Goal: Obtain resource: Download file/media

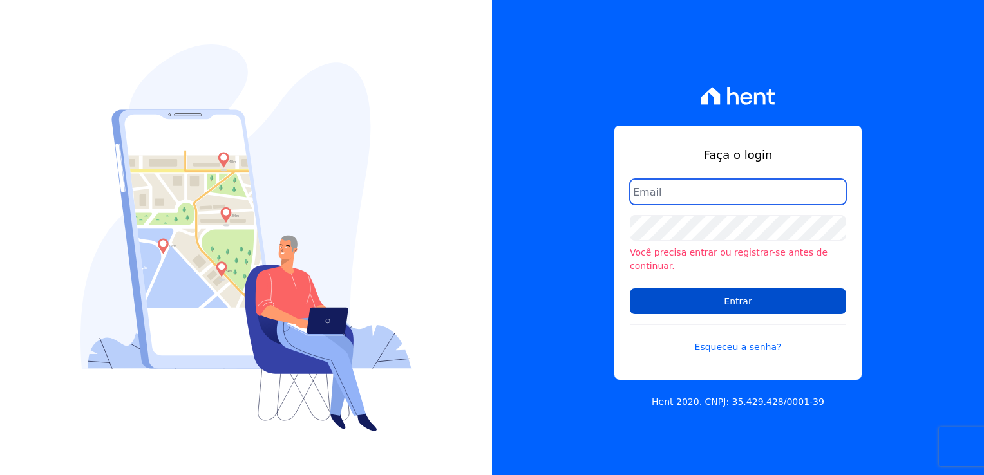
type input "financeiro@genesisempreendimentos.com.br"
click at [757, 294] on input "Entrar" at bounding box center [738, 302] width 216 height 26
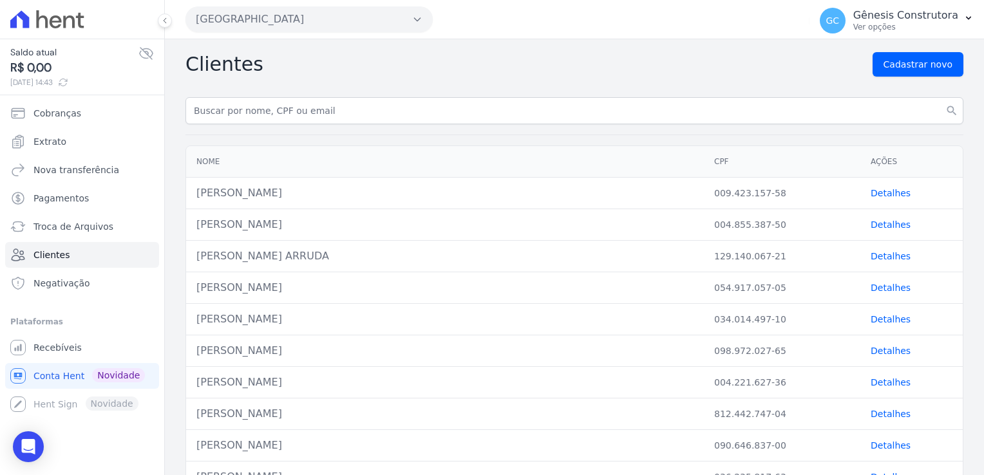
click at [331, 12] on button "[GEOGRAPHIC_DATA]" at bounding box center [309, 19] width 247 height 26
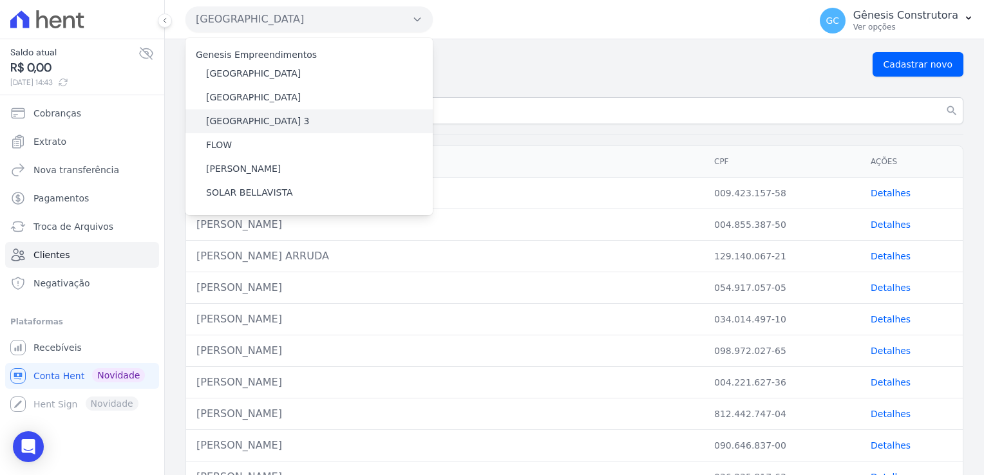
click at [299, 125] on div "[GEOGRAPHIC_DATA] 3" at bounding box center [309, 122] width 247 height 24
drag, startPoint x: 575, startPoint y: 89, endPoint x: 567, endPoint y: 103, distance: 16.5
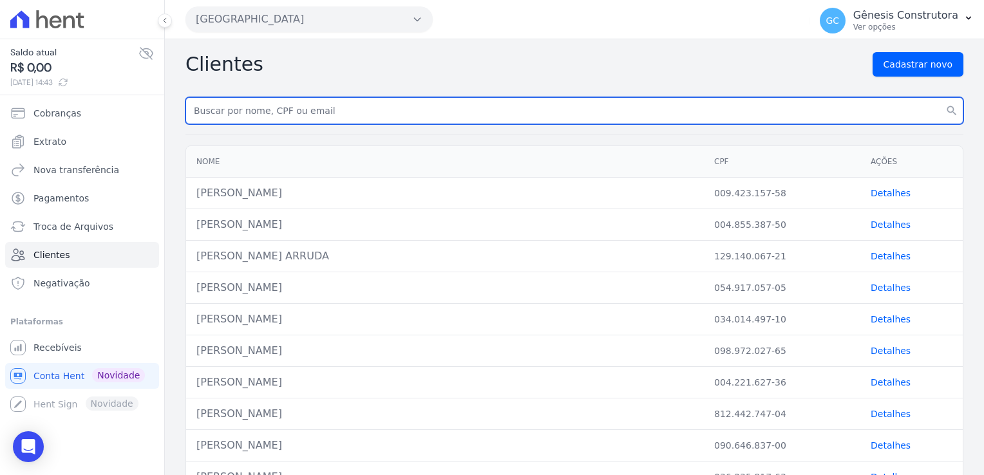
click at [428, 116] on input "text" at bounding box center [575, 110] width 778 height 27
type input "[PERSON_NAME]"
click at [941, 97] on button "search" at bounding box center [952, 110] width 23 height 27
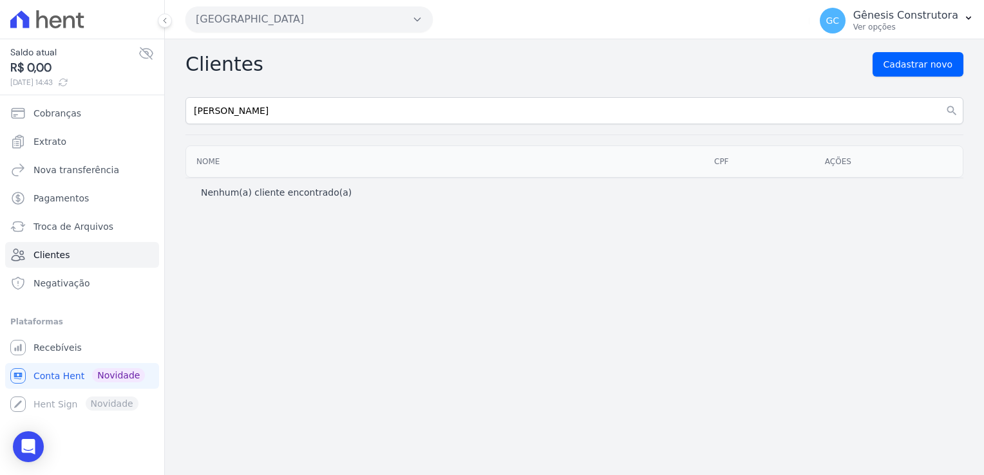
click at [361, 13] on button "[GEOGRAPHIC_DATA]" at bounding box center [309, 19] width 247 height 26
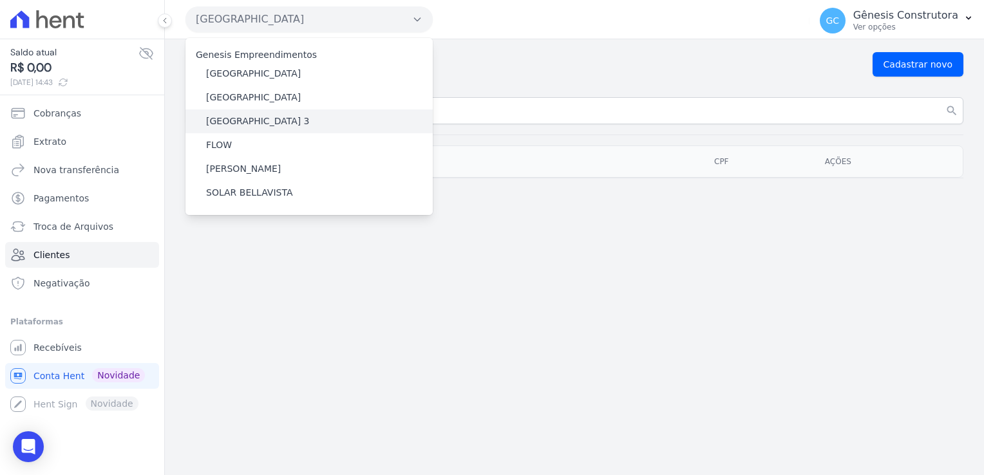
click at [314, 128] on div "[GEOGRAPHIC_DATA] 3" at bounding box center [309, 122] width 247 height 24
click at [296, 119] on div "[GEOGRAPHIC_DATA] 3" at bounding box center [309, 122] width 247 height 24
click at [268, 120] on label "[GEOGRAPHIC_DATA] 3" at bounding box center [258, 122] width 104 height 14
click at [0, 0] on input "[GEOGRAPHIC_DATA] 3" at bounding box center [0, 0] width 0 height 0
click at [268, 119] on label "[GEOGRAPHIC_DATA] 3" at bounding box center [258, 122] width 104 height 14
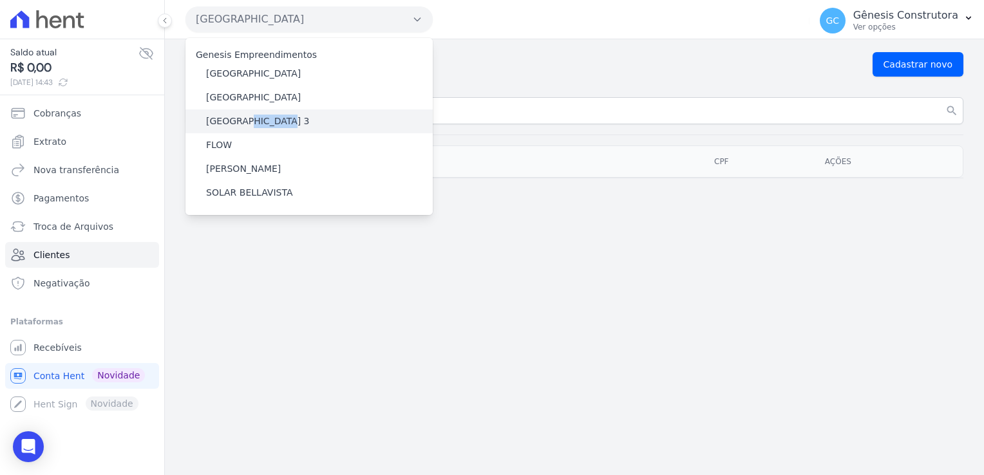
click at [0, 0] on input "[GEOGRAPHIC_DATA] 3" at bounding box center [0, 0] width 0 height 0
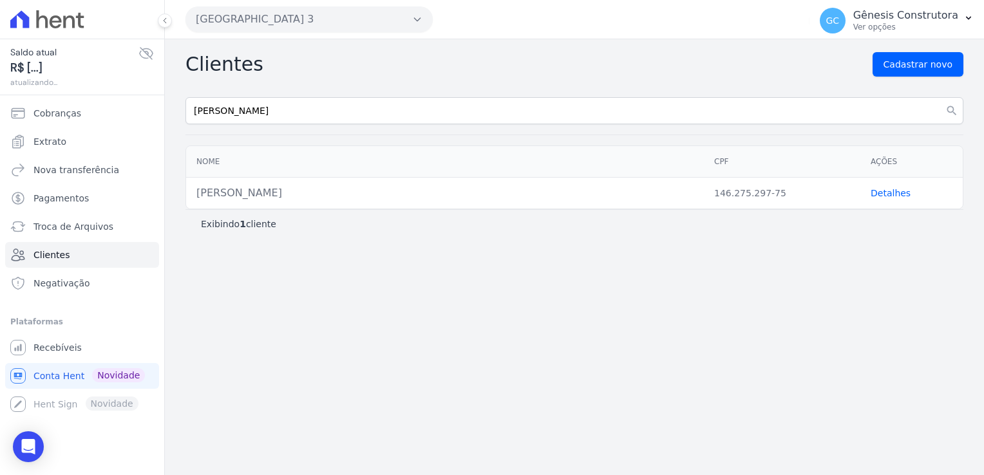
click at [268, 120] on input "[PERSON_NAME]" at bounding box center [575, 110] width 778 height 27
click at [381, 142] on div "Nome CPF Ações [PERSON_NAME] 146.275.297-75 Detalhes" at bounding box center [574, 177] width 819 height 74
click at [904, 196] on td "Detalhes" at bounding box center [912, 194] width 102 height 32
click at [895, 192] on link "Detalhes" at bounding box center [891, 193] width 40 height 10
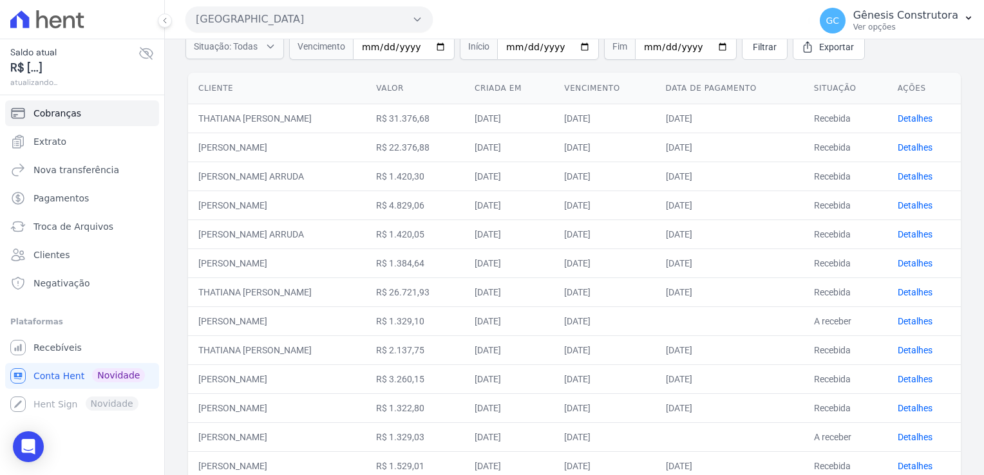
scroll to position [129, 0]
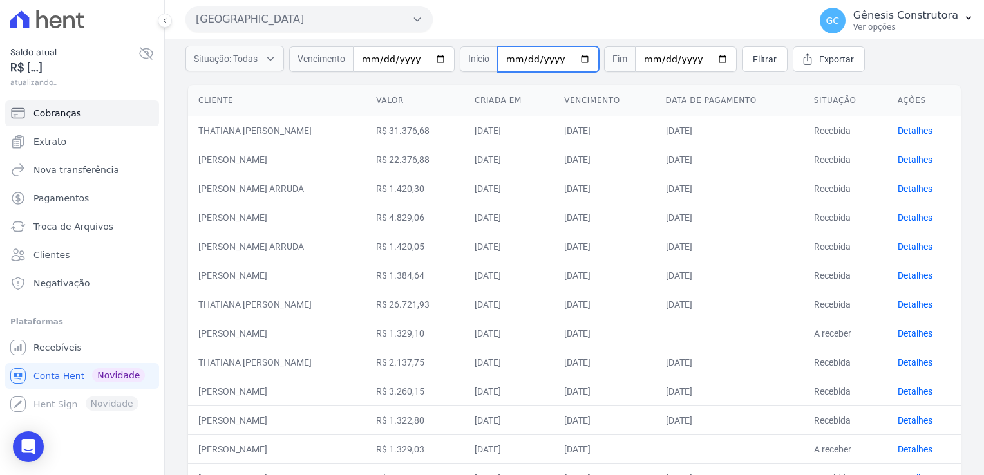
click at [499, 57] on input "date" at bounding box center [548, 59] width 102 height 26
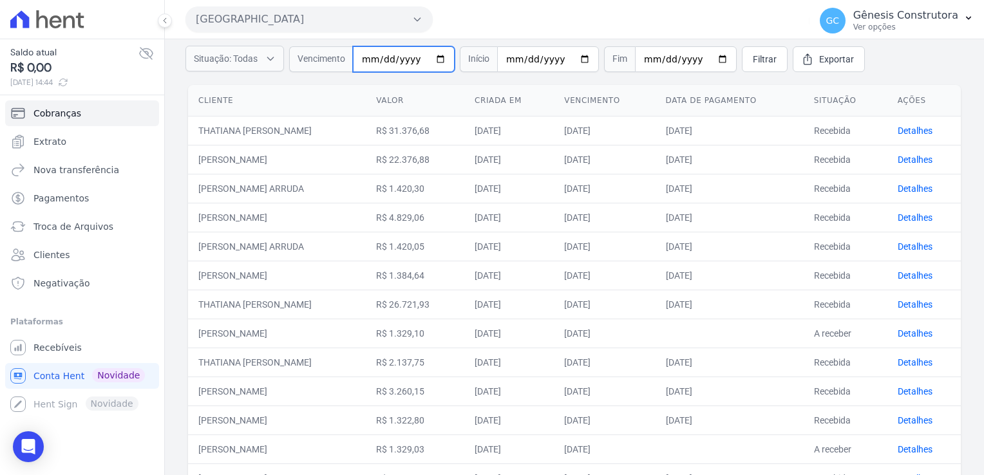
click at [356, 62] on input "date" at bounding box center [404, 59] width 102 height 26
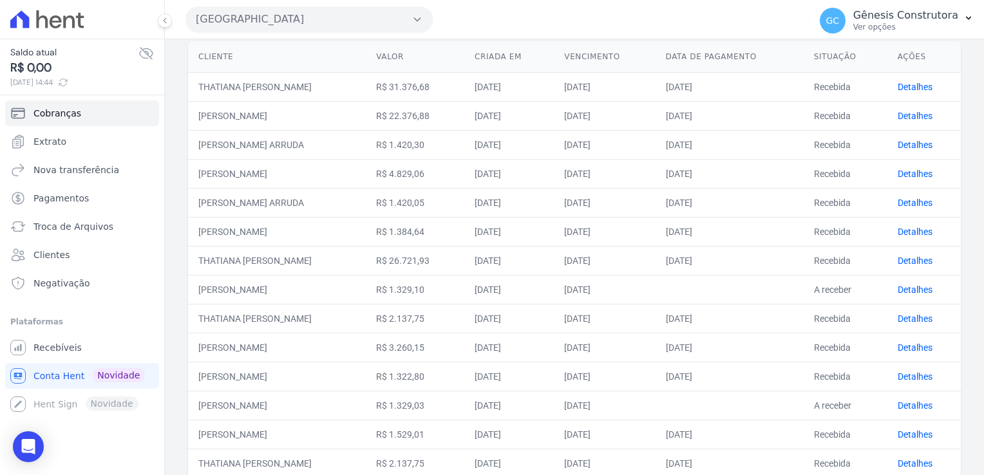
scroll to position [85, 0]
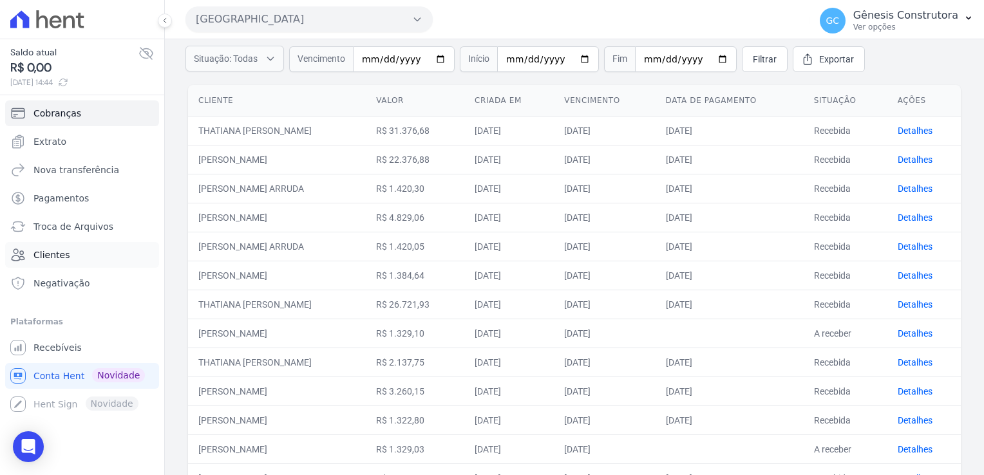
click at [75, 251] on link "Clientes" at bounding box center [82, 255] width 154 height 26
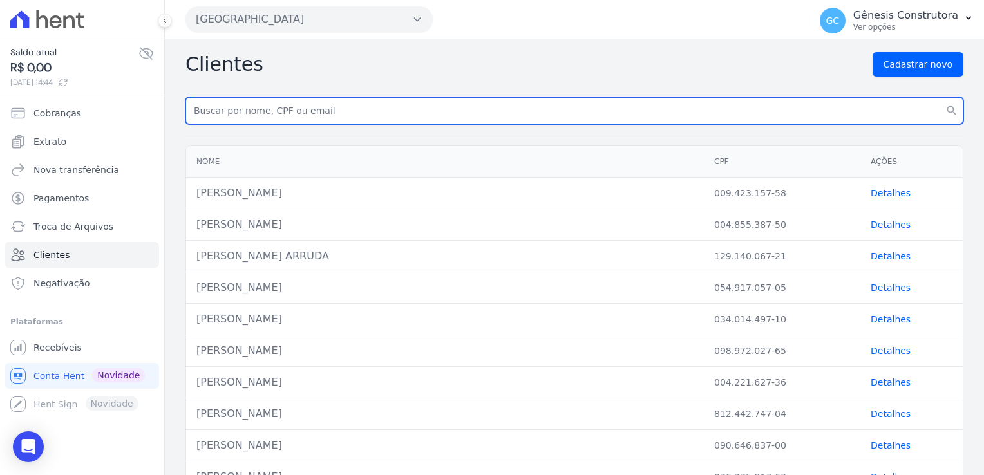
click at [356, 114] on input "text" at bounding box center [575, 110] width 778 height 27
type input "[PERSON_NAME]"
click at [941, 97] on button "search" at bounding box center [952, 110] width 23 height 27
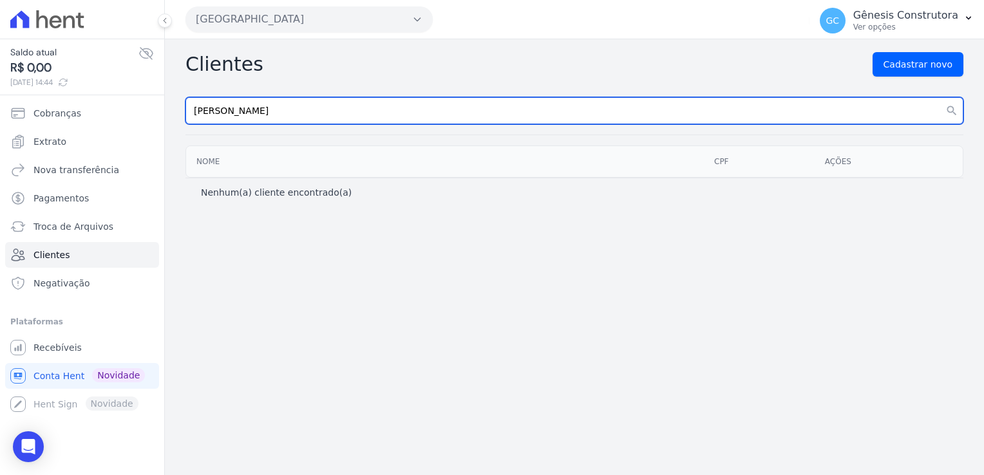
click at [307, 112] on input "[PERSON_NAME]" at bounding box center [575, 110] width 778 height 27
type input "[PERSON_NAME]"
click at [941, 97] on button "search" at bounding box center [952, 110] width 23 height 27
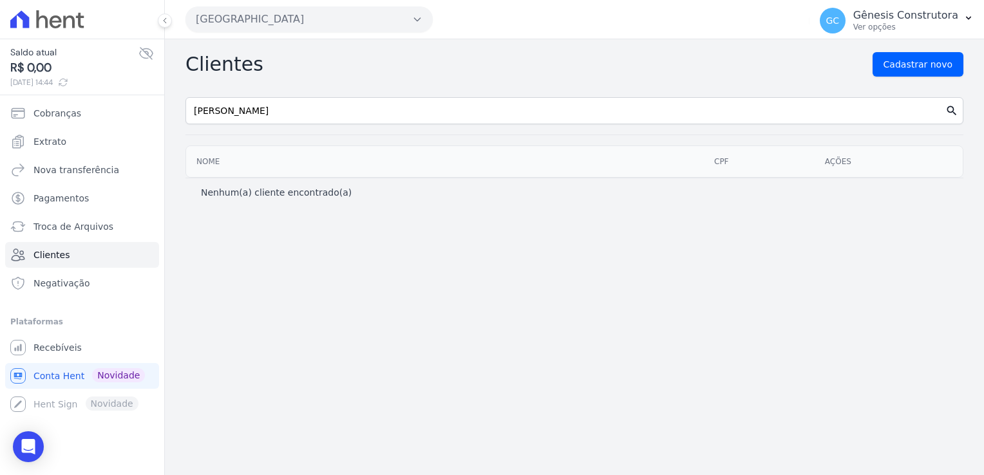
click at [953, 109] on icon "search" at bounding box center [952, 110] width 13 height 13
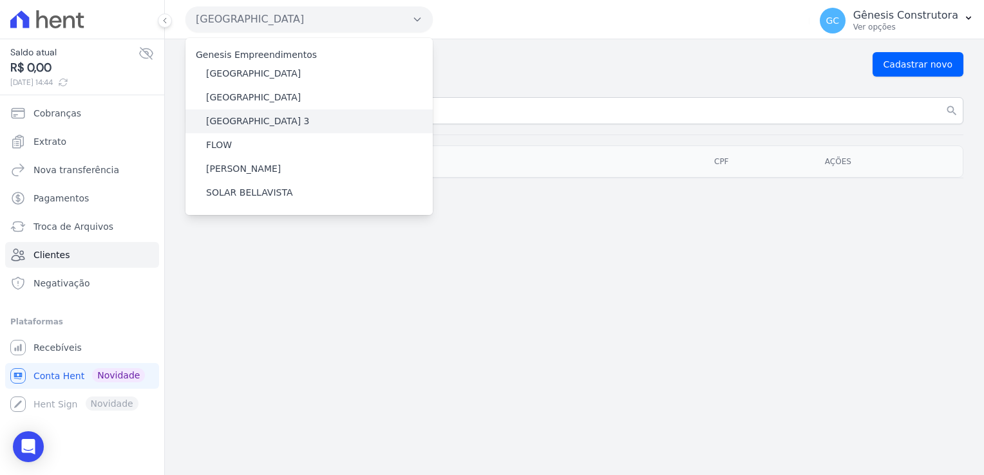
click at [265, 116] on label "[GEOGRAPHIC_DATA] 3" at bounding box center [258, 122] width 104 height 14
click at [0, 0] on input "[GEOGRAPHIC_DATA] 3" at bounding box center [0, 0] width 0 height 0
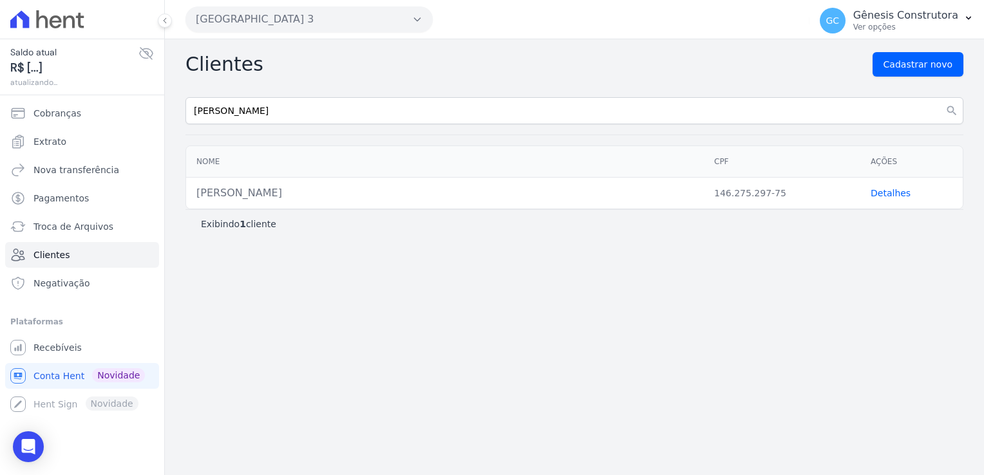
click at [890, 189] on link "Detalhes" at bounding box center [891, 193] width 40 height 10
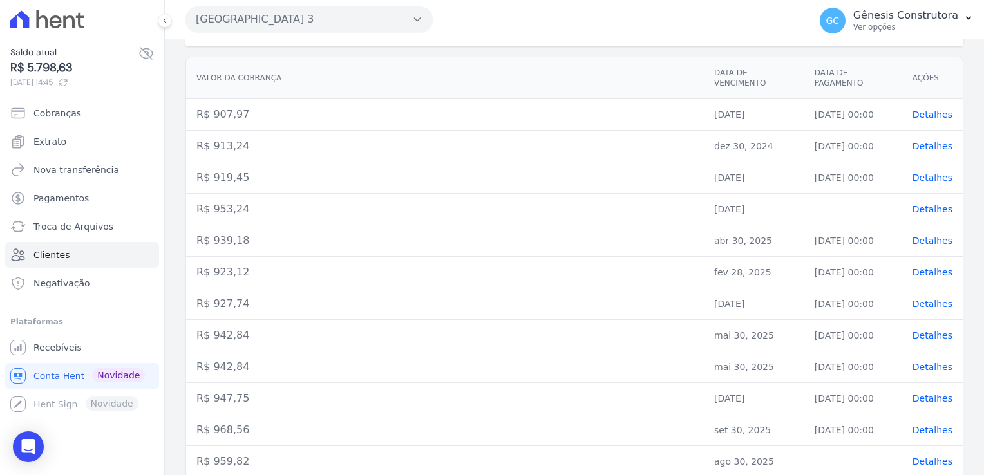
scroll to position [193, 0]
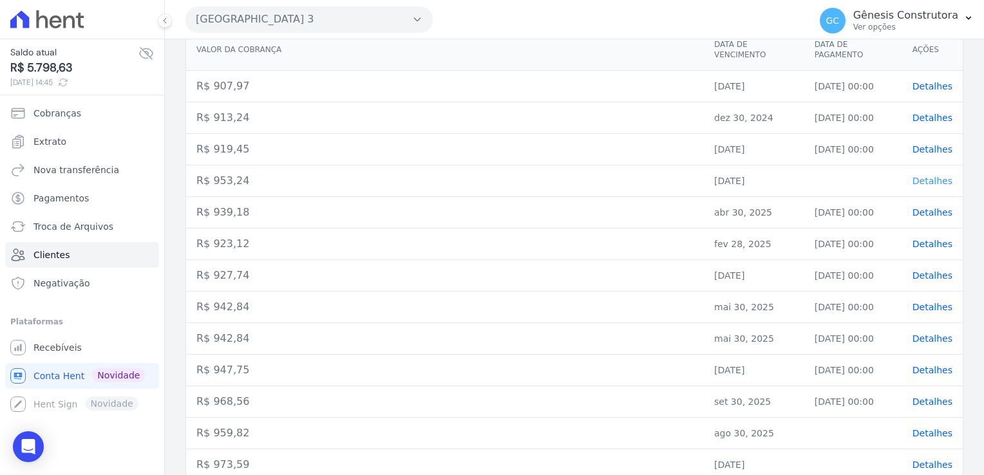
click at [915, 179] on span "Detalhes" at bounding box center [933, 181] width 40 height 10
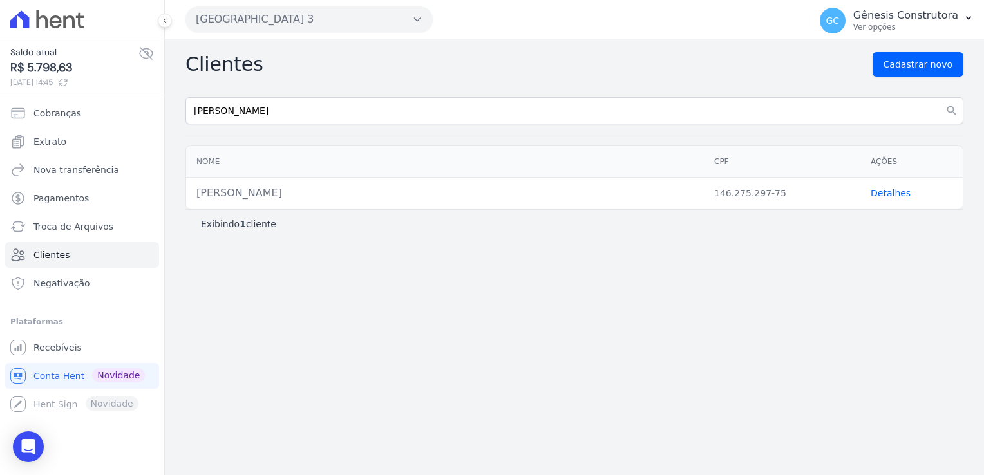
click at [883, 197] on link "Detalhes" at bounding box center [891, 193] width 40 height 10
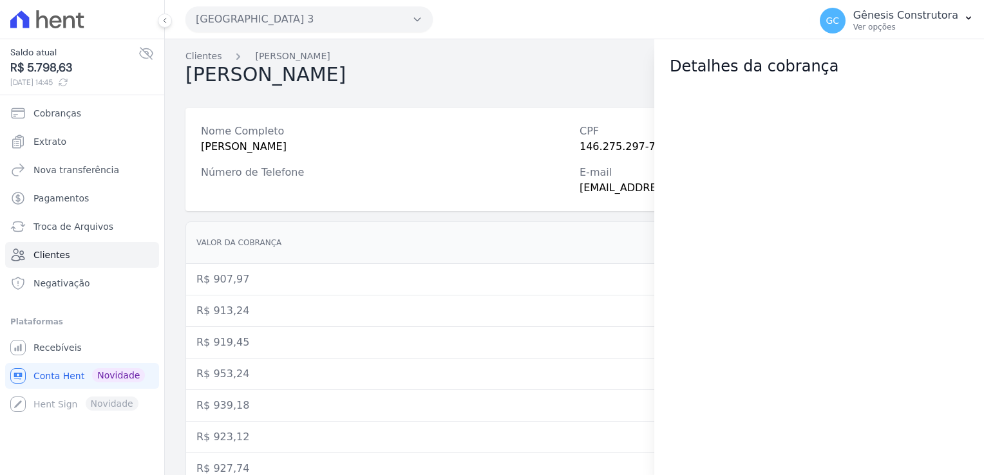
click at [886, 189] on div at bounding box center [820, 276] width 330 height 397
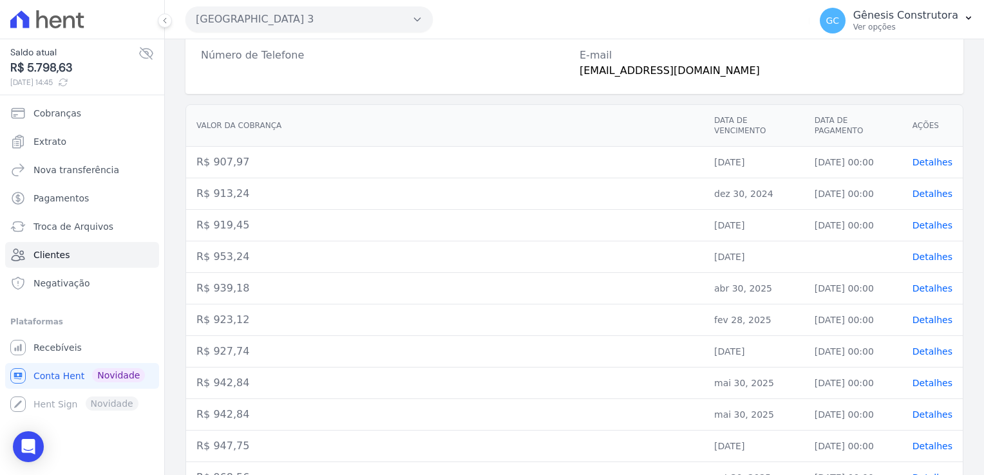
scroll to position [235, 0]
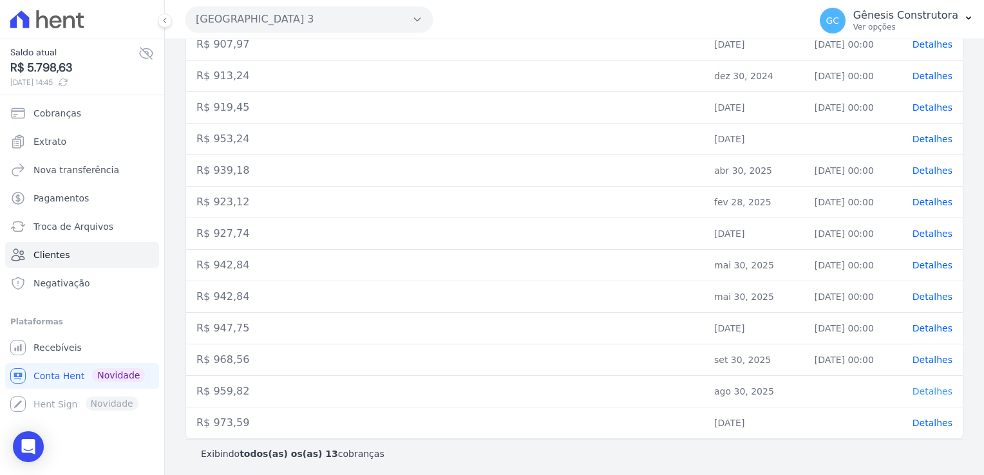
click at [926, 388] on span "Detalhes" at bounding box center [933, 392] width 40 height 10
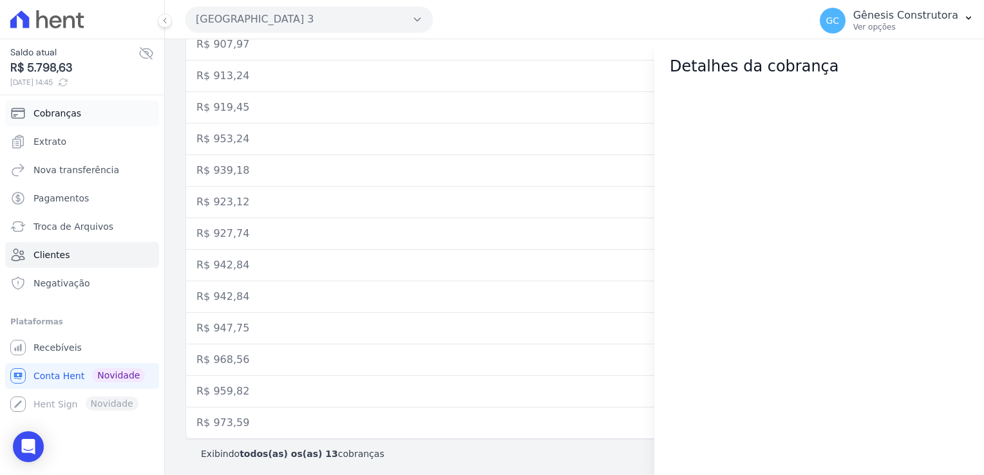
click at [39, 111] on span "Cobranças" at bounding box center [57, 113] width 48 height 13
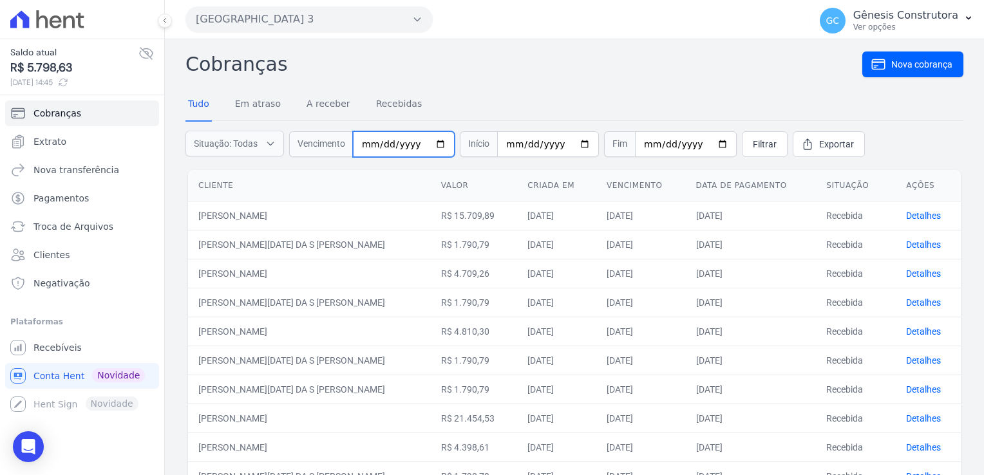
click at [366, 146] on input "date" at bounding box center [404, 144] width 102 height 26
type input "[DATE]"
click at [742, 139] on link "Filtrar" at bounding box center [765, 144] width 46 height 26
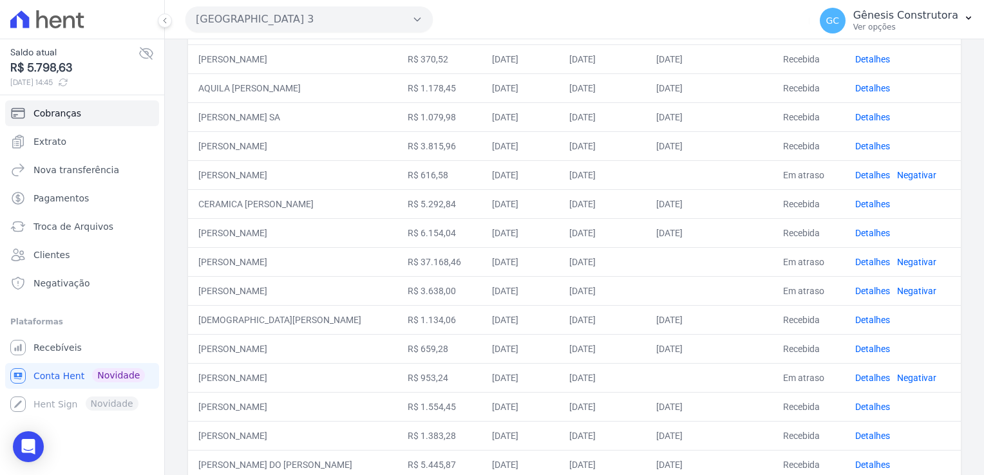
scroll to position [258, 0]
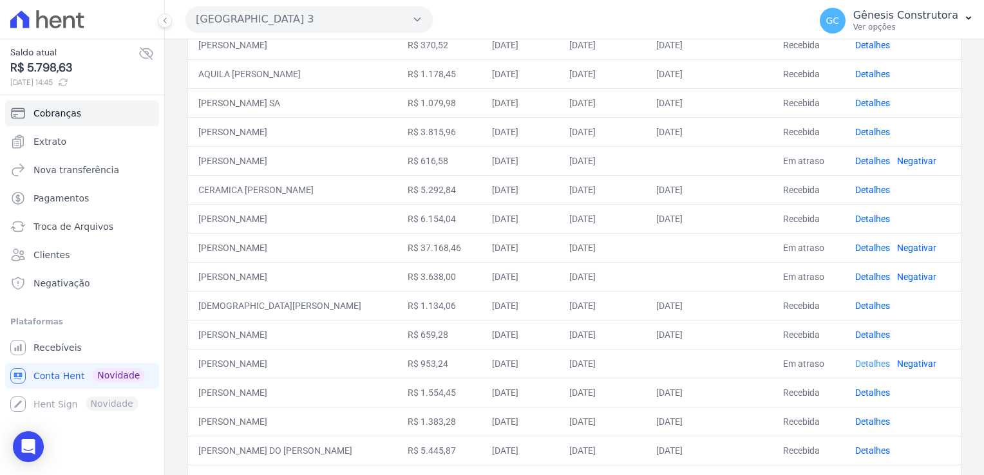
click at [858, 365] on link "Detalhes" at bounding box center [873, 364] width 35 height 10
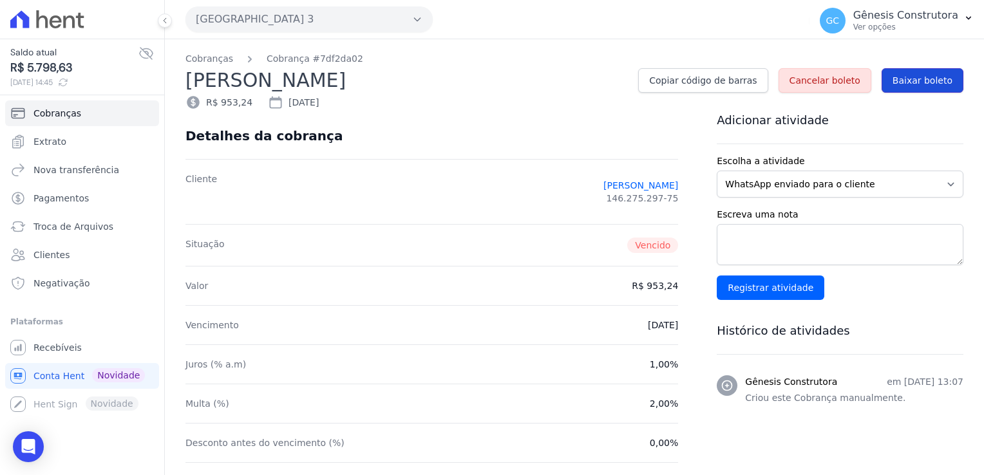
click at [893, 79] on span "Baixar boleto" at bounding box center [923, 80] width 60 height 13
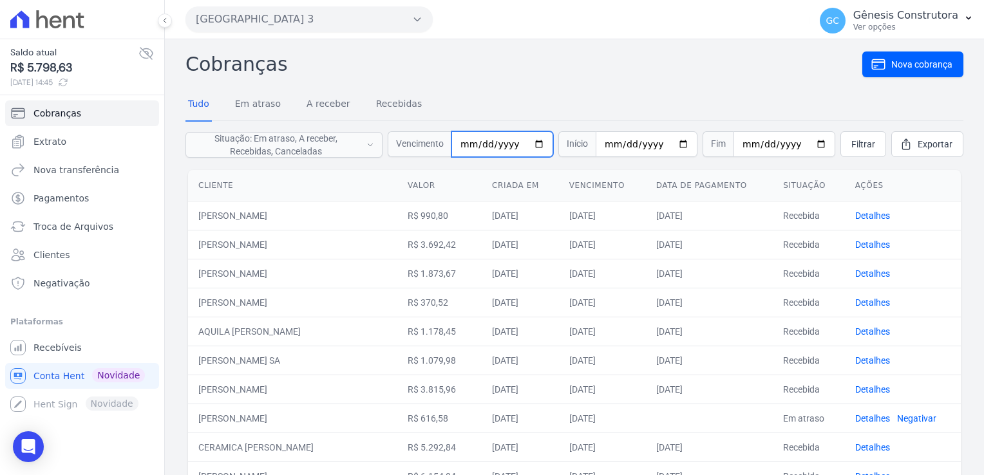
click at [498, 142] on input "[DATE]" at bounding box center [503, 144] width 102 height 26
type input "2025-08-30"
click at [852, 138] on span "Filtrar" at bounding box center [864, 144] width 24 height 13
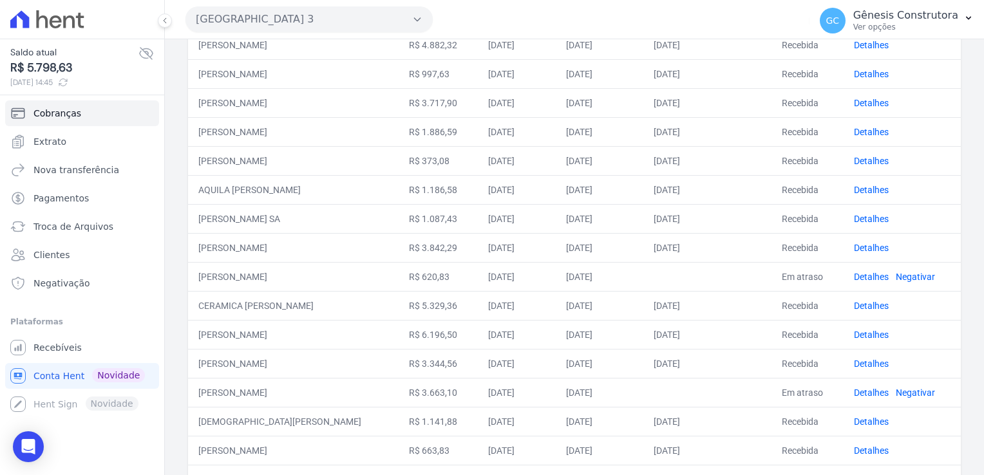
scroll to position [258, 0]
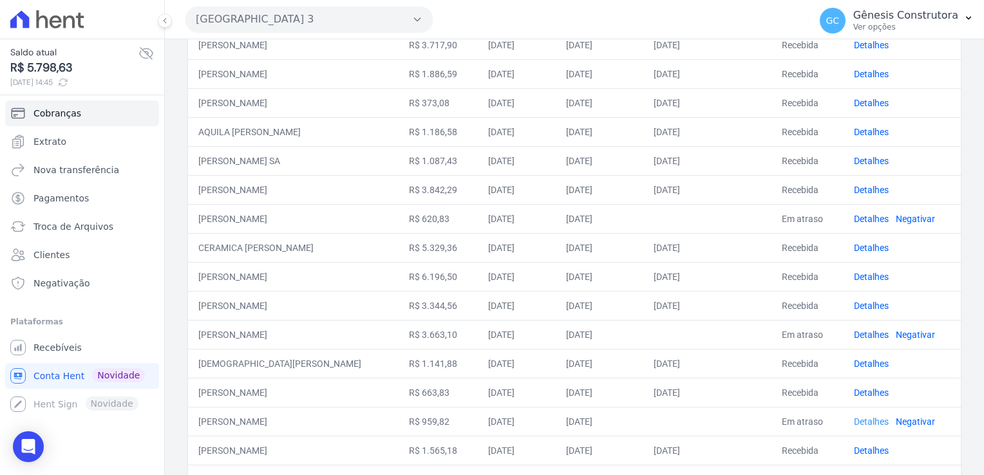
click at [866, 417] on link "Detalhes" at bounding box center [871, 422] width 35 height 10
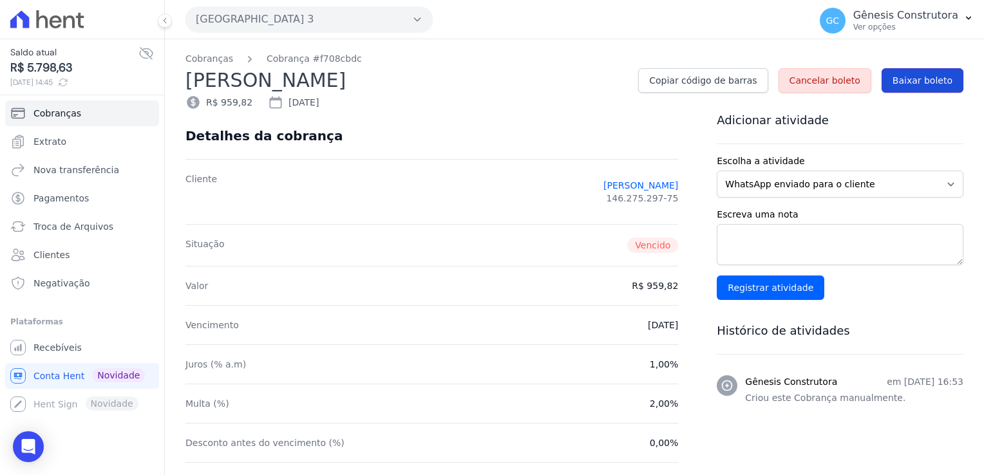
click at [897, 84] on span "Baixar boleto" at bounding box center [923, 80] width 60 height 13
